Goal: Register for event/course

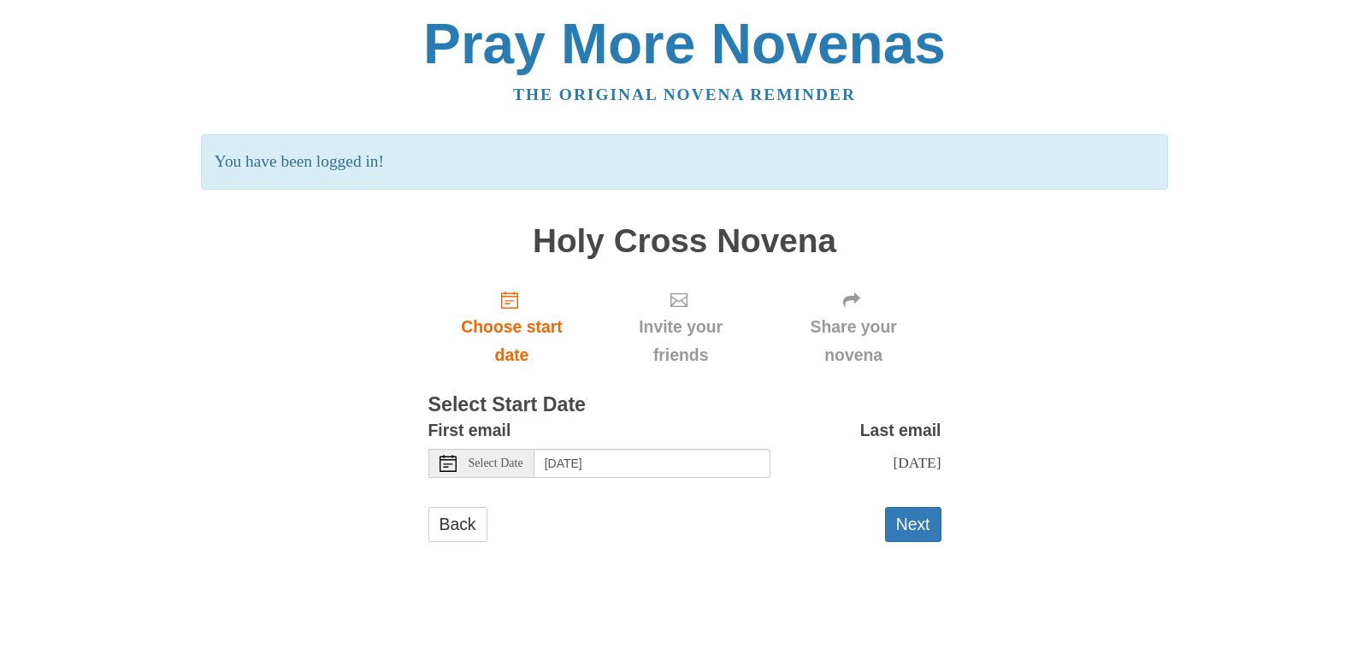
click at [478, 470] on div "Select Date" at bounding box center [481, 463] width 106 height 29
click at [507, 492] on form "First email Select Date Sunday, September 7th Last email Tuesday, September 16t…" at bounding box center [684, 487] width 513 height 143
click at [905, 541] on button "Next" at bounding box center [913, 524] width 56 height 35
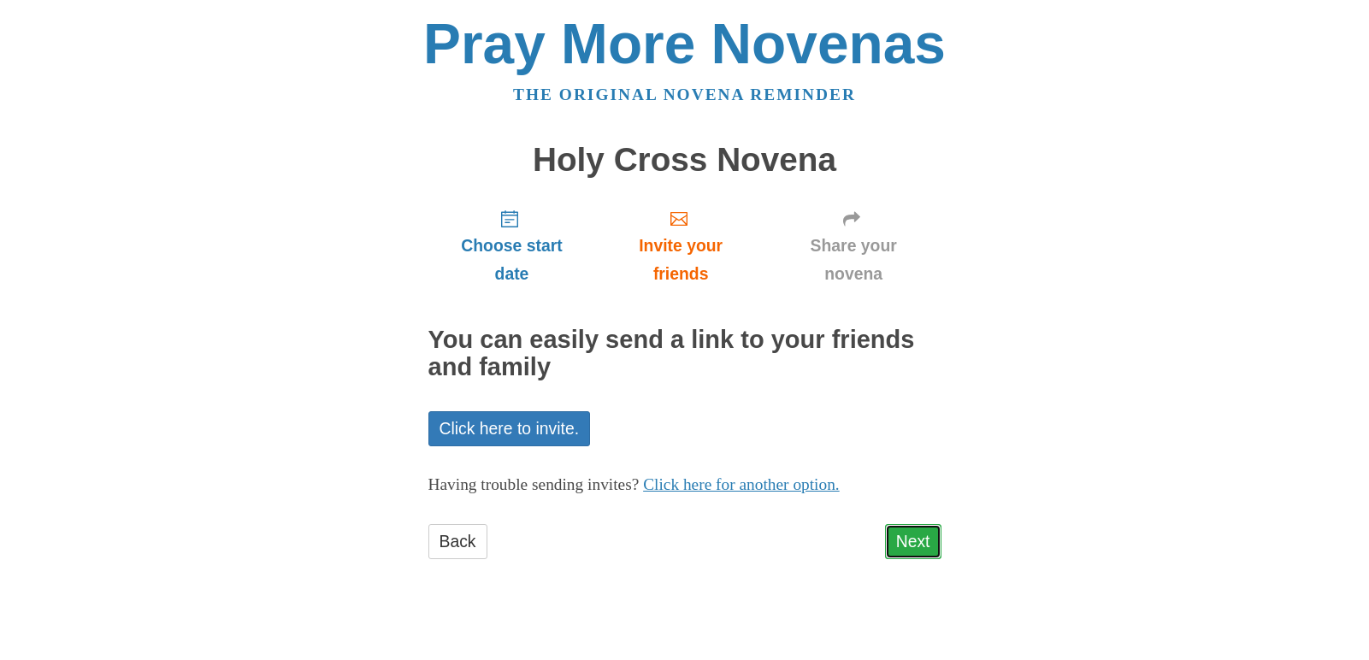
click at [896, 541] on link "Next" at bounding box center [913, 541] width 56 height 35
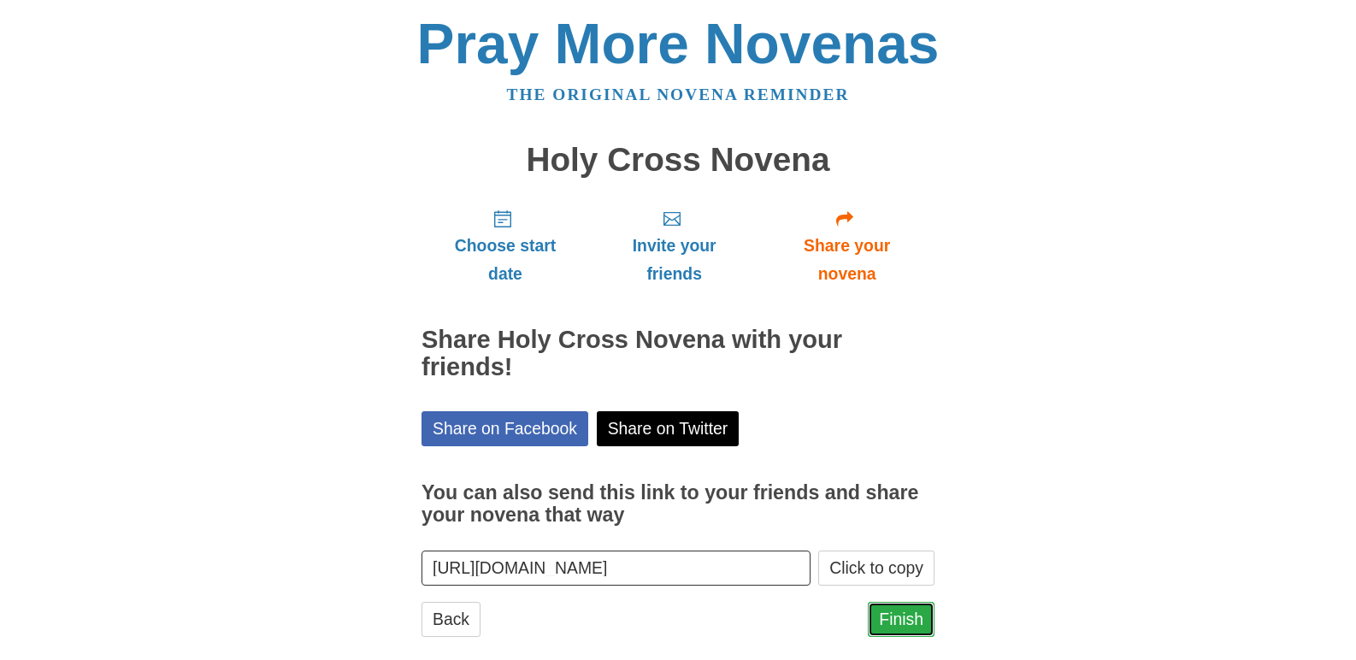
click at [898, 617] on link "Finish" at bounding box center [901, 619] width 67 height 35
